Goal: Find specific page/section: Find specific page/section

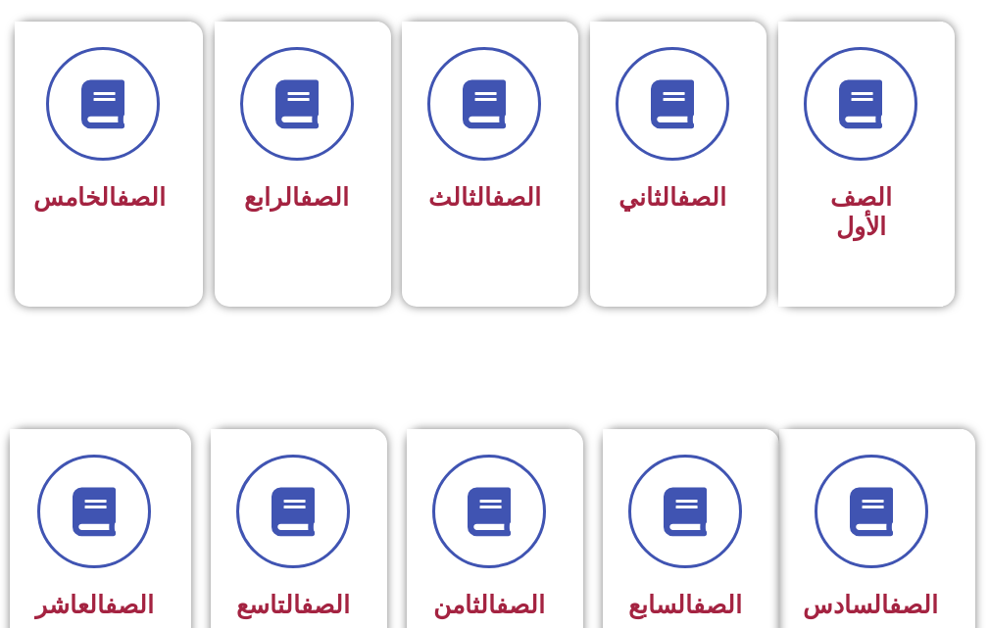
scroll to position [686, 0]
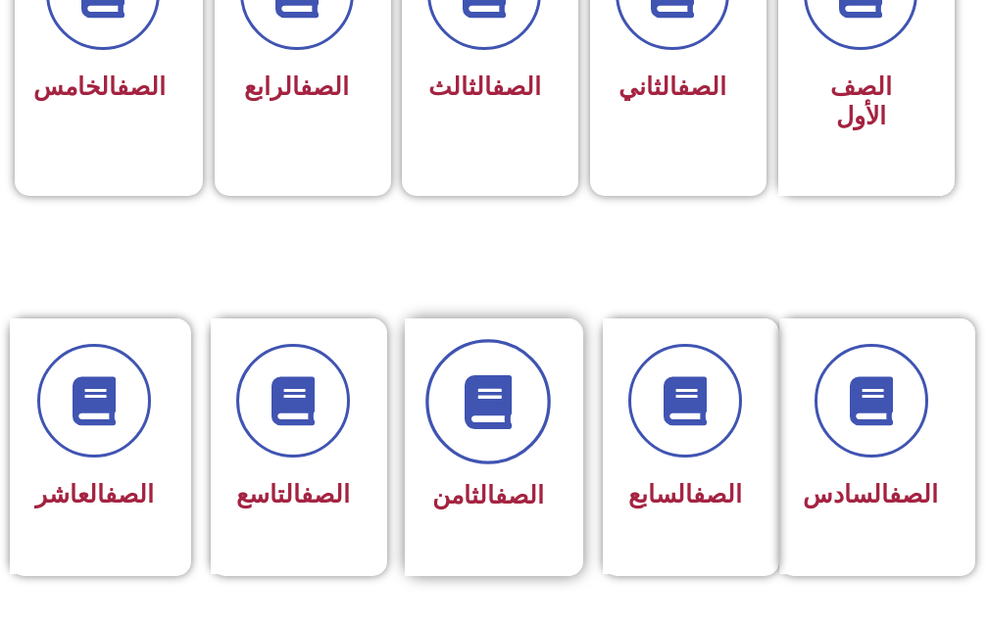
click at [495, 362] on span at bounding box center [487, 402] width 125 height 125
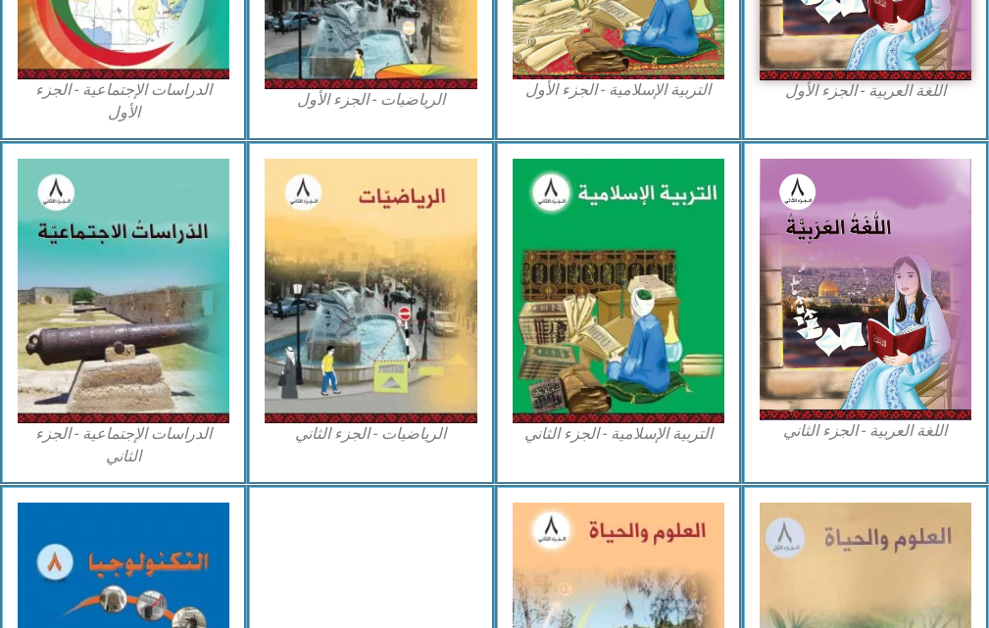
scroll to position [1155, 0]
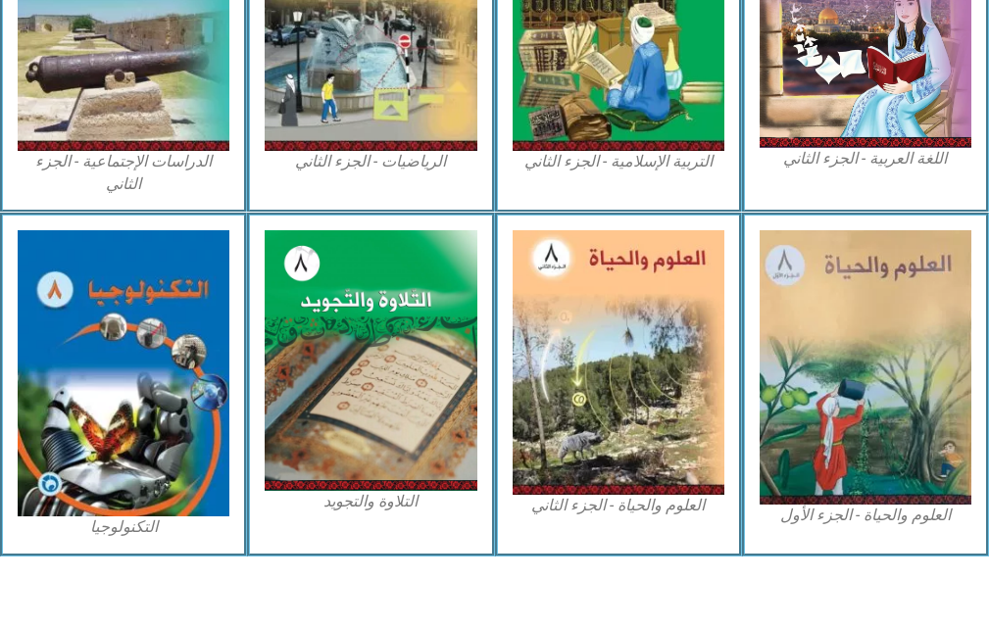
drag, startPoint x: 1002, startPoint y: 374, endPoint x: 0, endPoint y: 249, distance: 1009.6
click at [0, 249] on div "التكنولوجيا" at bounding box center [123, 385] width 247 height 344
